Goal: Task Accomplishment & Management: Manage account settings

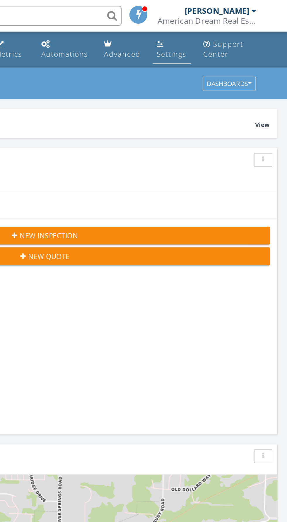
click at [216, 37] on link "Settings" at bounding box center [218, 29] width 23 height 17
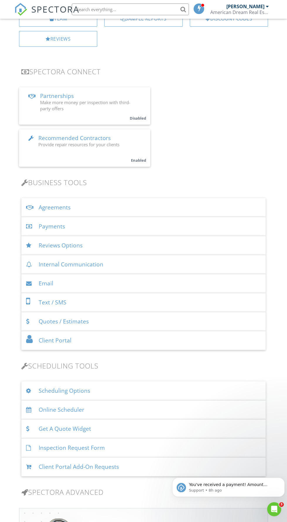
scroll to position [106, 0]
click at [79, 244] on div "Reviews Options" at bounding box center [143, 244] width 244 height 19
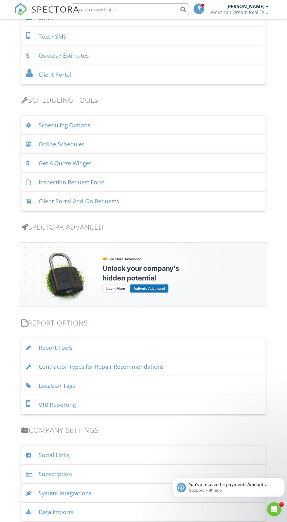
scroll to position [537, 0]
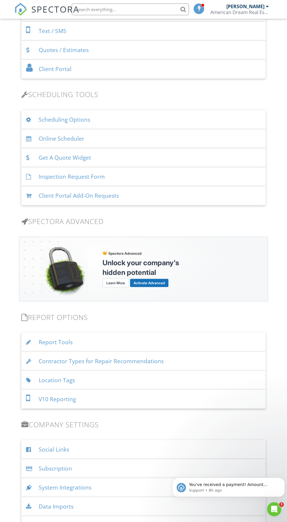
click at [61, 341] on div "Report Tools" at bounding box center [143, 342] width 244 height 19
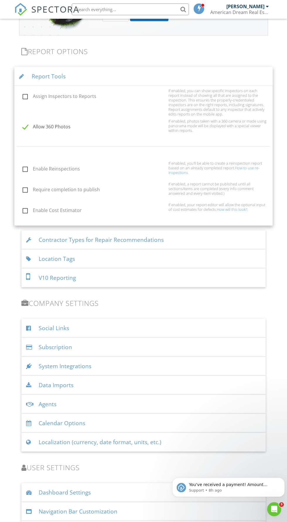
scroll to position [806, 0]
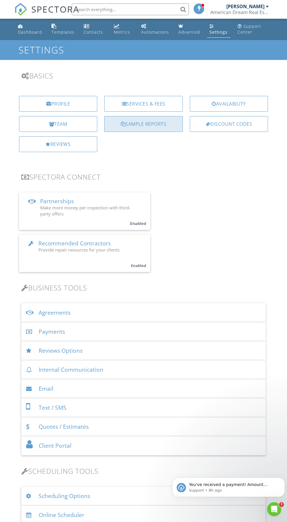
click at [136, 126] on div "Sample Reports" at bounding box center [143, 124] width 78 height 16
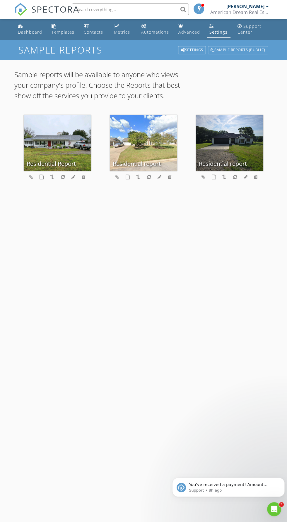
click at [218, 31] on div "Settings" at bounding box center [218, 32] width 18 height 6
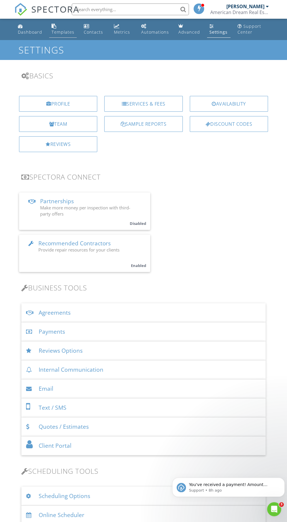
click at [54, 26] on div "Templates" at bounding box center [53, 26] width 5 height 5
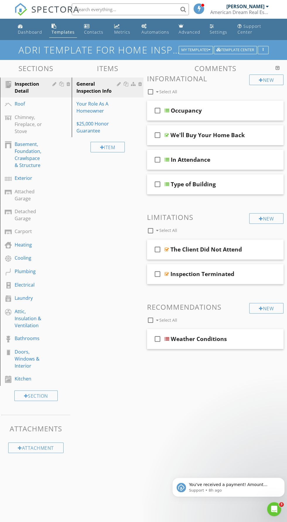
click at [255, 9] on div "[PERSON_NAME]" at bounding box center [245, 7] width 38 height 6
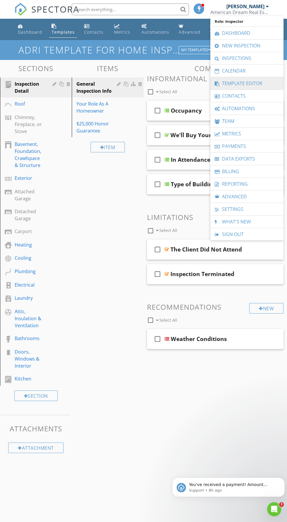
click at [253, 84] on link "Template Editor" at bounding box center [246, 83] width 67 height 12
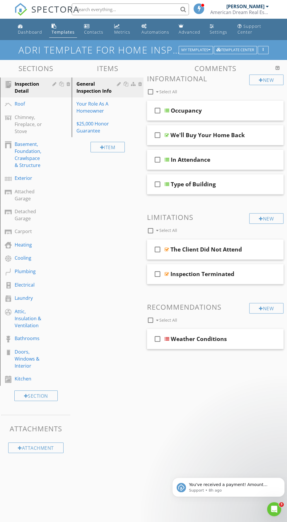
click at [263, 9] on div "[PERSON_NAME]" at bounding box center [245, 7] width 38 height 6
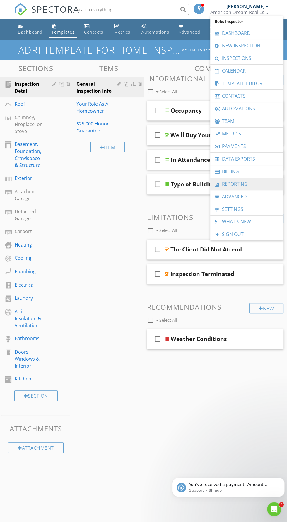
click at [244, 183] on link "Reporting" at bounding box center [246, 184] width 67 height 12
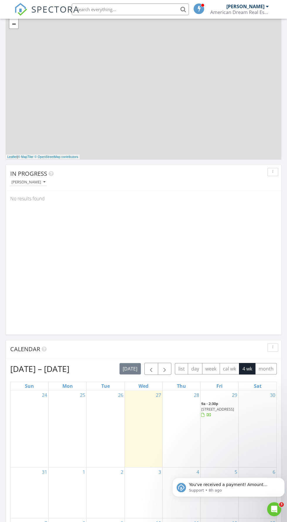
scroll to position [274, 0]
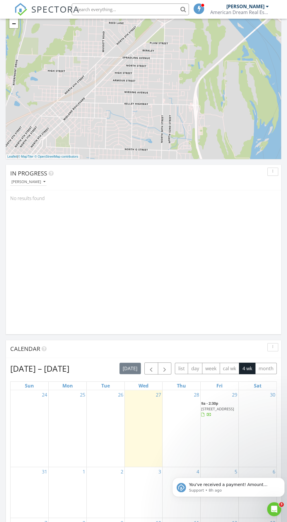
click at [224, 434] on div "29 9a - 2:30p 18400 Liberty Drive, Natural Dam 72948" at bounding box center [219, 428] width 38 height 77
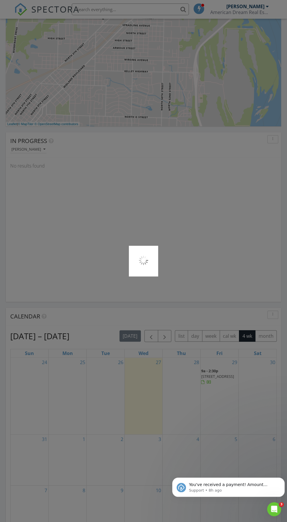
scroll to position [313, 0]
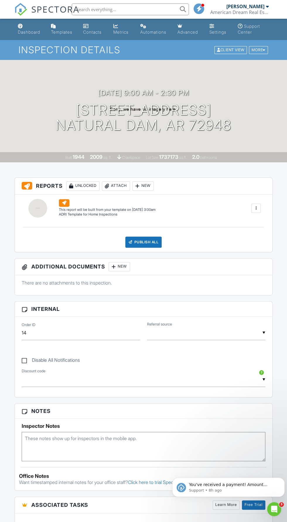
click at [259, 12] on div "American Dream Real Estate Inspections Inc" at bounding box center [239, 12] width 59 height 6
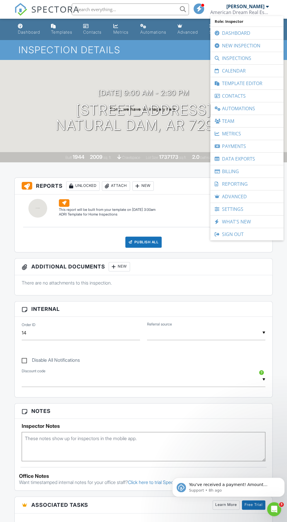
click at [149, 73] on div "08/29/2025 9:00 am - 2:30 pm 18400 Liberty Drive Natural Dam, AR 72948 Built 19…" at bounding box center [143, 111] width 287 height 102
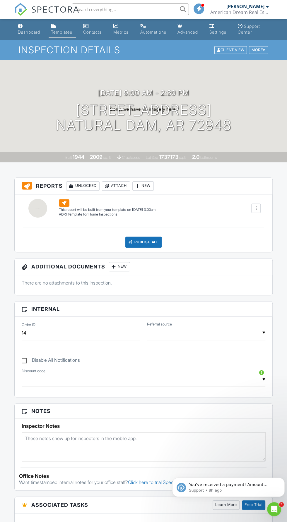
click at [65, 30] on div "Templates" at bounding box center [61, 32] width 21 height 5
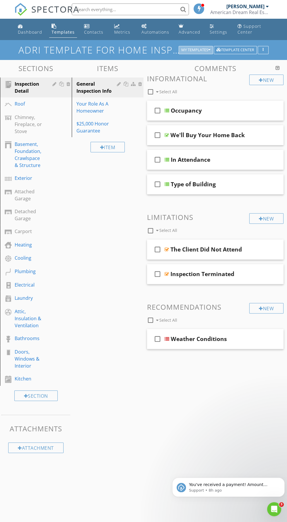
click at [188, 52] on div "My Templates" at bounding box center [195, 50] width 29 height 4
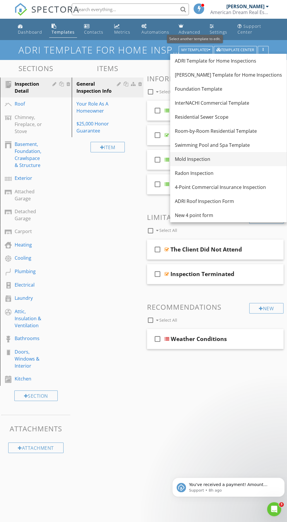
click at [194, 166] on link "Mold Inspection" at bounding box center [228, 159] width 116 height 14
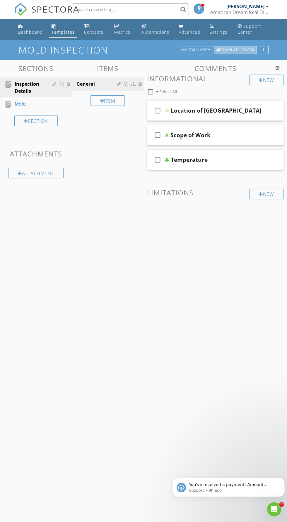
click at [240, 51] on div "Template Center" at bounding box center [235, 50] width 38 height 4
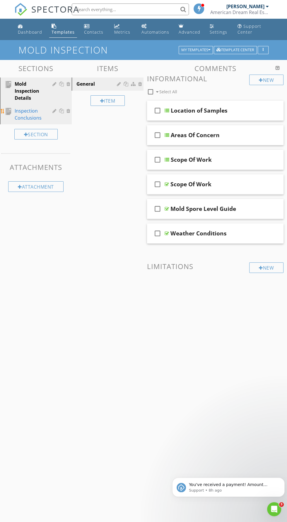
click at [22, 117] on div "Inspection Conclusions" at bounding box center [29, 114] width 29 height 14
click at [29, 118] on div "Inspection Conclusions" at bounding box center [29, 114] width 29 height 14
click at [23, 93] on div "Mold Inspection Details" at bounding box center [29, 90] width 29 height 21
click at [26, 118] on div "Inspection Conclusions" at bounding box center [29, 114] width 29 height 14
click at [23, 121] on div "Inspection Conclusions" at bounding box center [29, 114] width 29 height 14
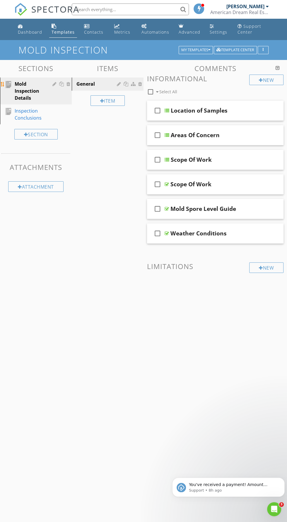
click at [32, 94] on div "Mold Inspection Details" at bounding box center [29, 90] width 29 height 21
click at [30, 115] on div "Inspection Conclusions" at bounding box center [29, 114] width 29 height 14
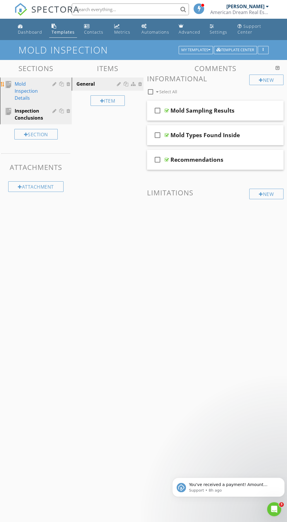
click at [26, 87] on div "Mold Inspection Details" at bounding box center [29, 90] width 29 height 21
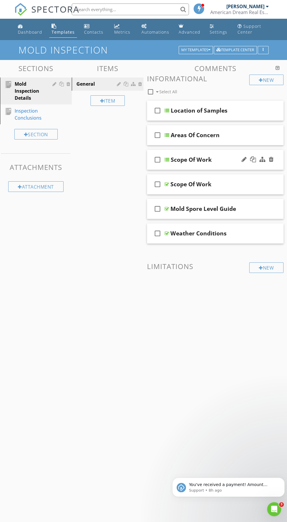
click at [173, 161] on div "Scope Of Work" at bounding box center [191, 159] width 41 height 7
click at [164, 160] on div at bounding box center [166, 159] width 5 height 5
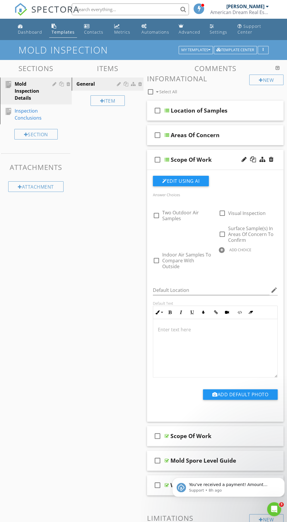
click at [77, 388] on div "Sections Mold Inspection Details Inspection Conclusions Section Attachments Att…" at bounding box center [143, 317] width 287 height 515
click at [156, 157] on icon "check_box_outline_blank" at bounding box center [157, 160] width 9 height 14
click at [157, 158] on icon "check_box" at bounding box center [157, 160] width 9 height 14
click at [165, 159] on div at bounding box center [166, 159] width 5 height 5
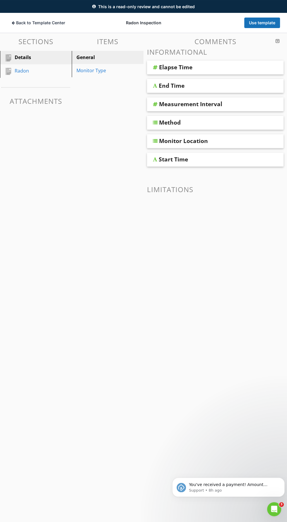
click at [155, 124] on div at bounding box center [155, 122] width 5 height 5
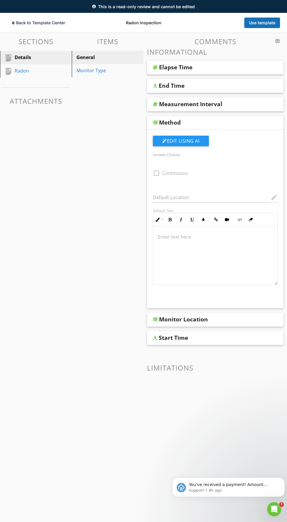
click at [156, 122] on div at bounding box center [155, 122] width 5 height 5
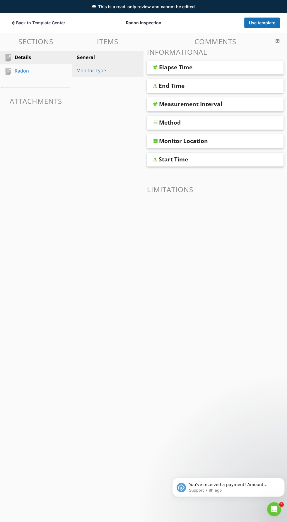
click at [97, 73] on div "Monitor Type" at bounding box center [97, 70] width 42 height 7
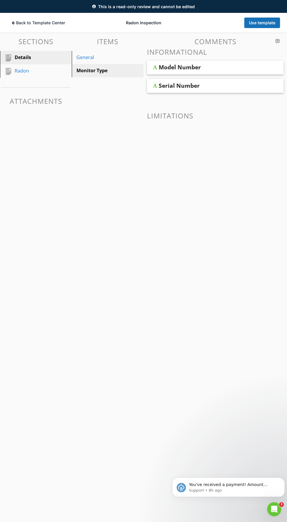
click at [155, 67] on div at bounding box center [155, 67] width 4 height 5
click at [157, 72] on div "Model Number" at bounding box center [215, 68] width 136 height 14
